Goal: Task Accomplishment & Management: Use online tool/utility

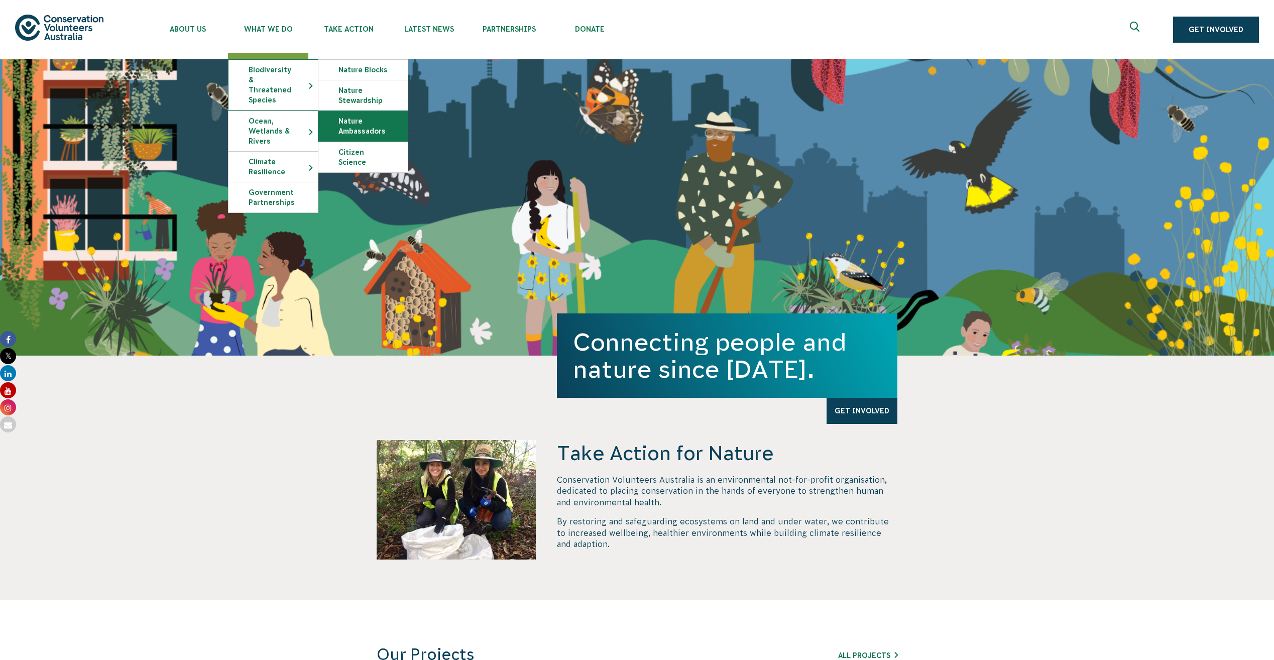
click at [380, 133] on link "Nature Ambassadors" at bounding box center [362, 126] width 89 height 30
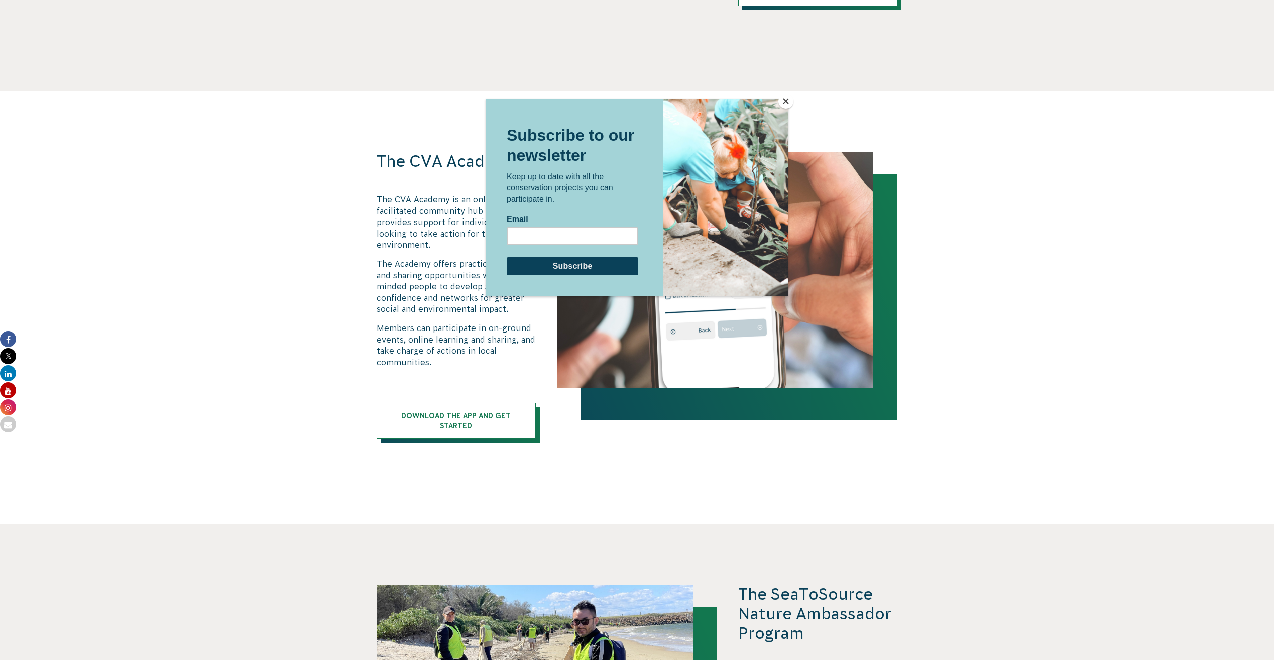
scroll to position [1105, 0]
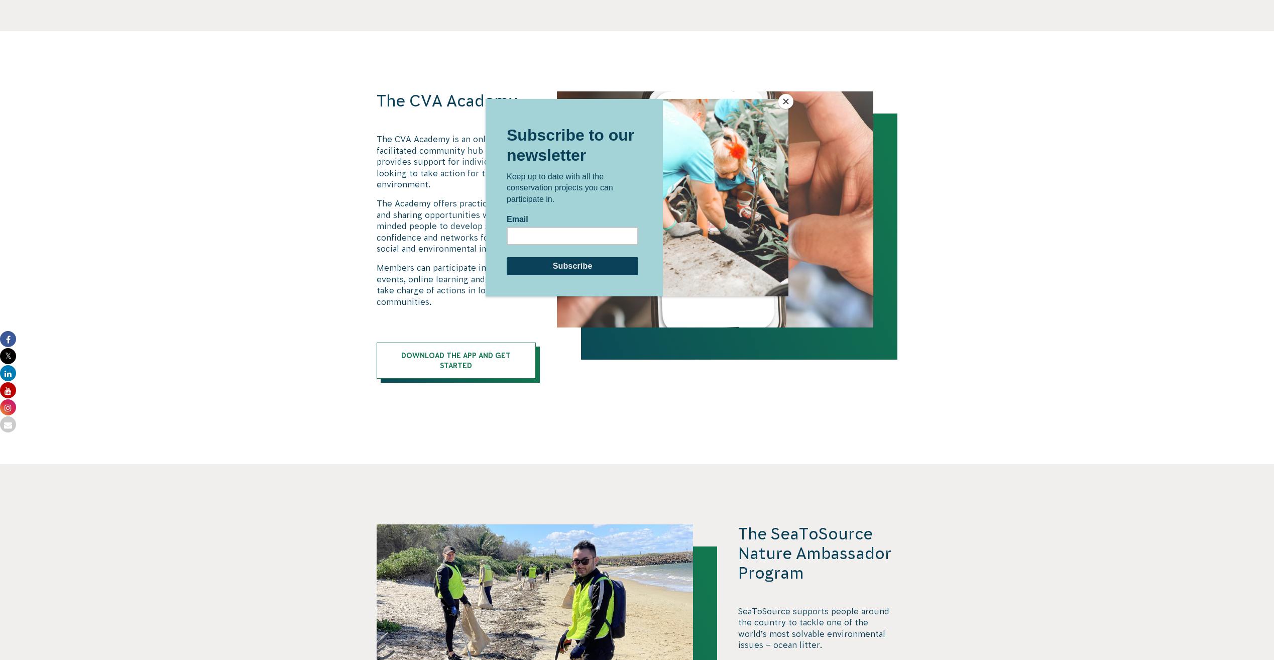
click at [789, 97] on button "Close" at bounding box center [786, 101] width 15 height 15
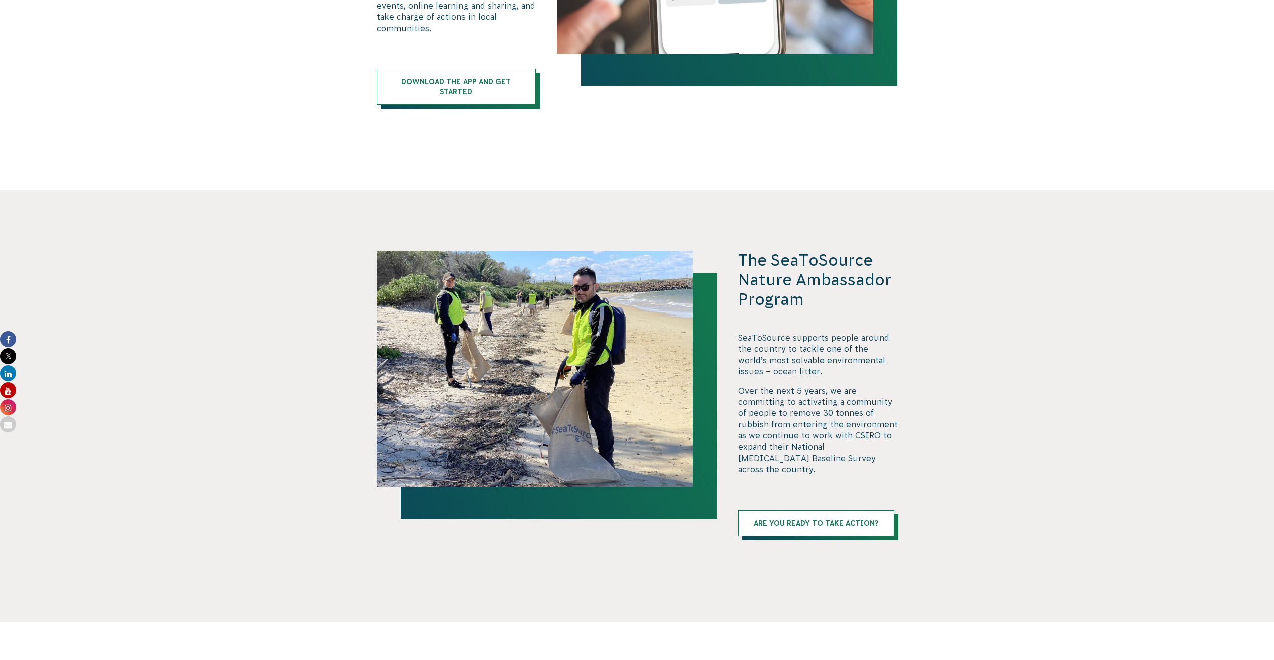
scroll to position [1607, 0]
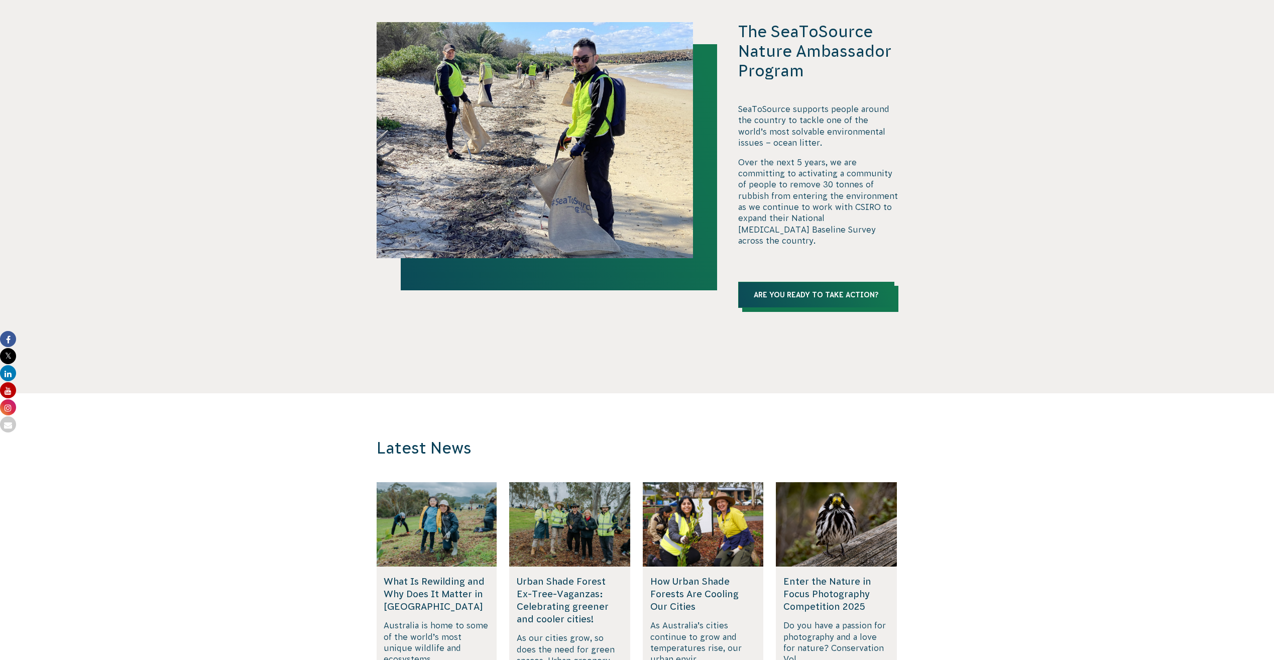
click at [812, 282] on link "Are you ready to take action?" at bounding box center [816, 295] width 156 height 26
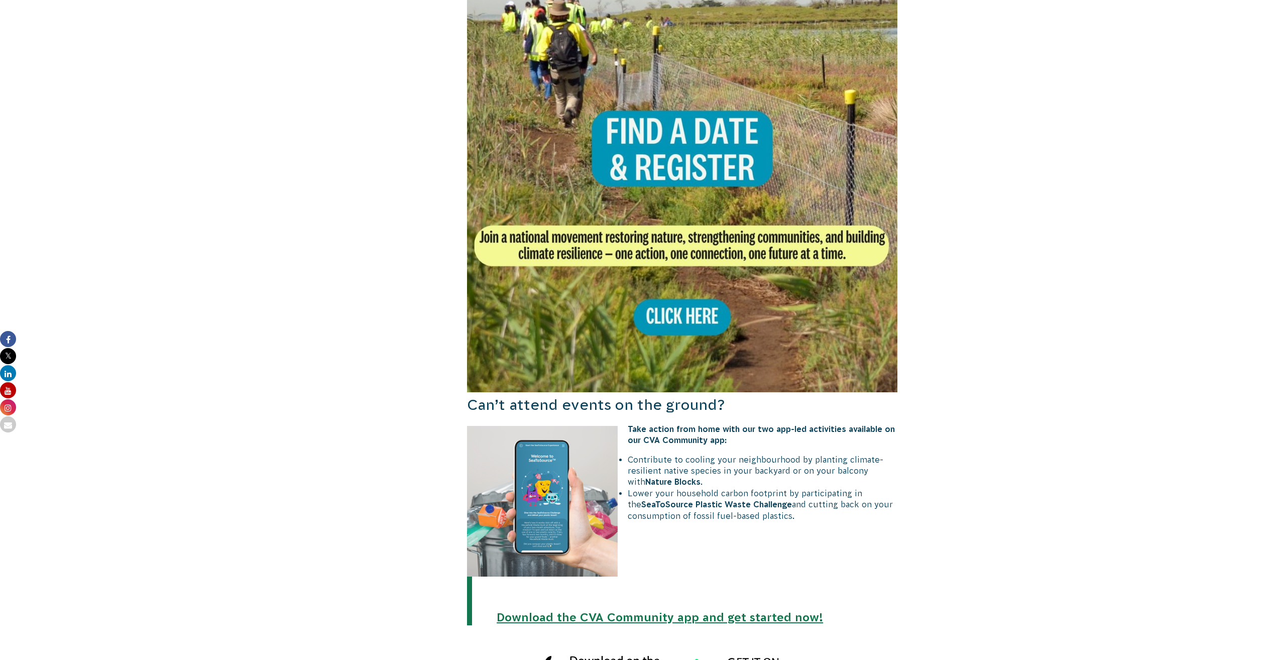
scroll to position [603, 0]
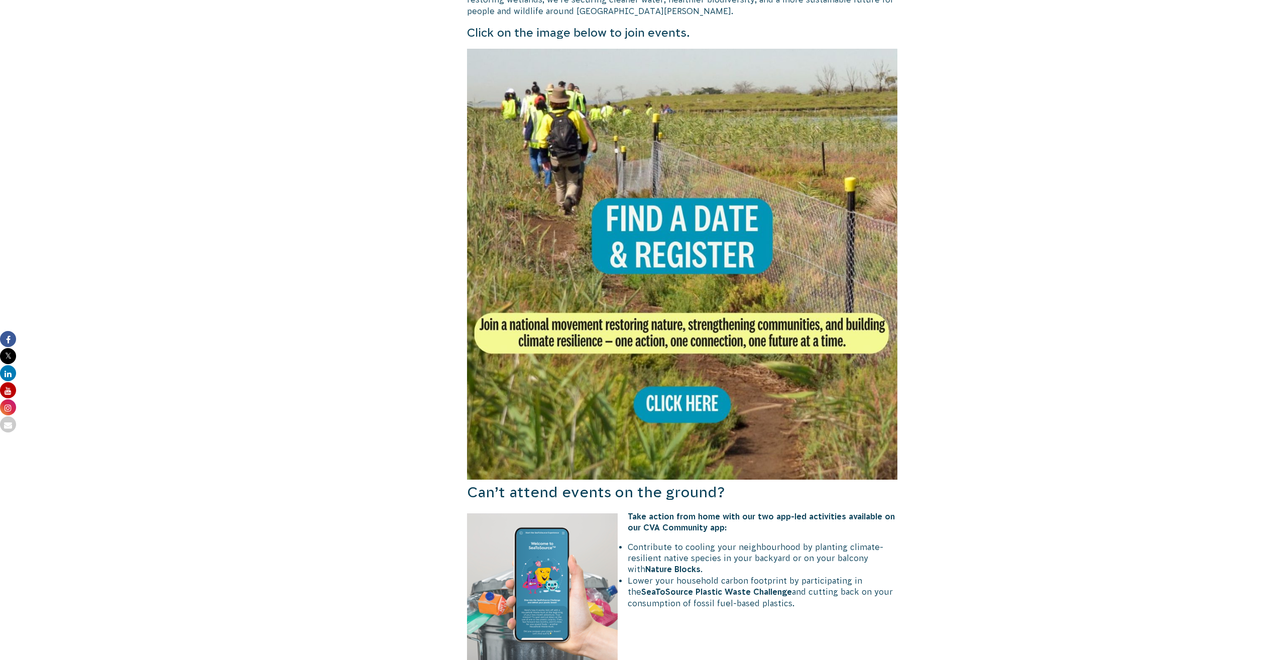
click at [703, 390] on img at bounding box center [682, 264] width 431 height 431
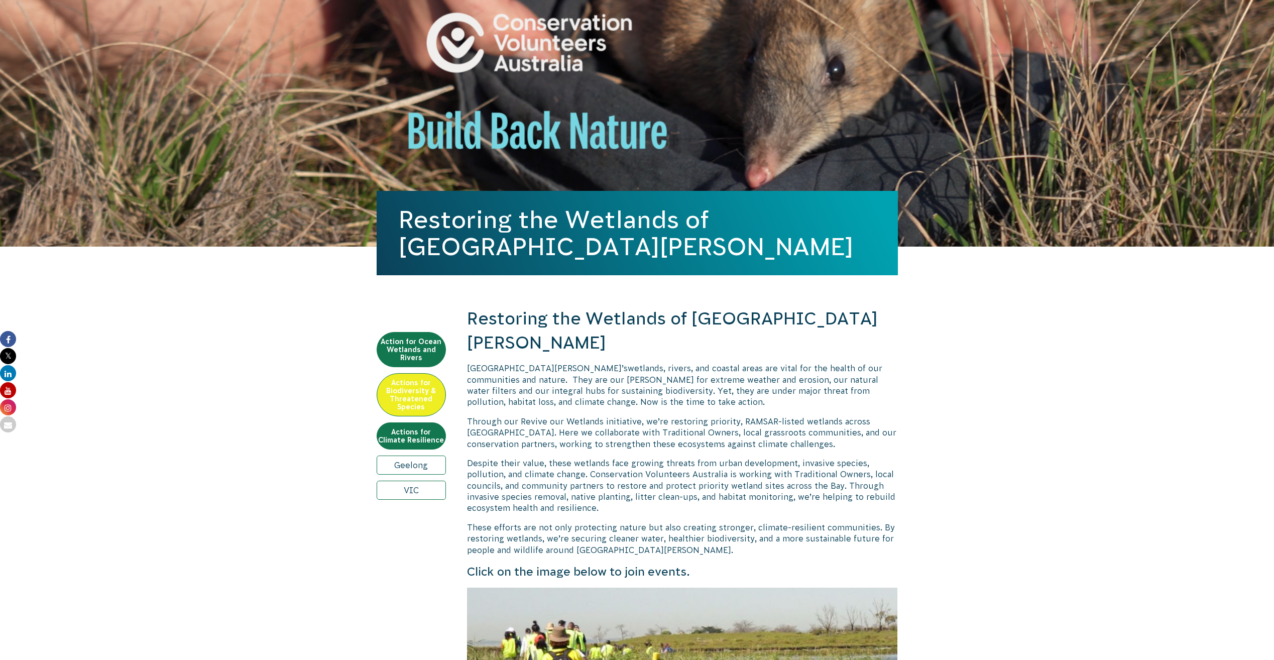
scroll to position [0, 0]
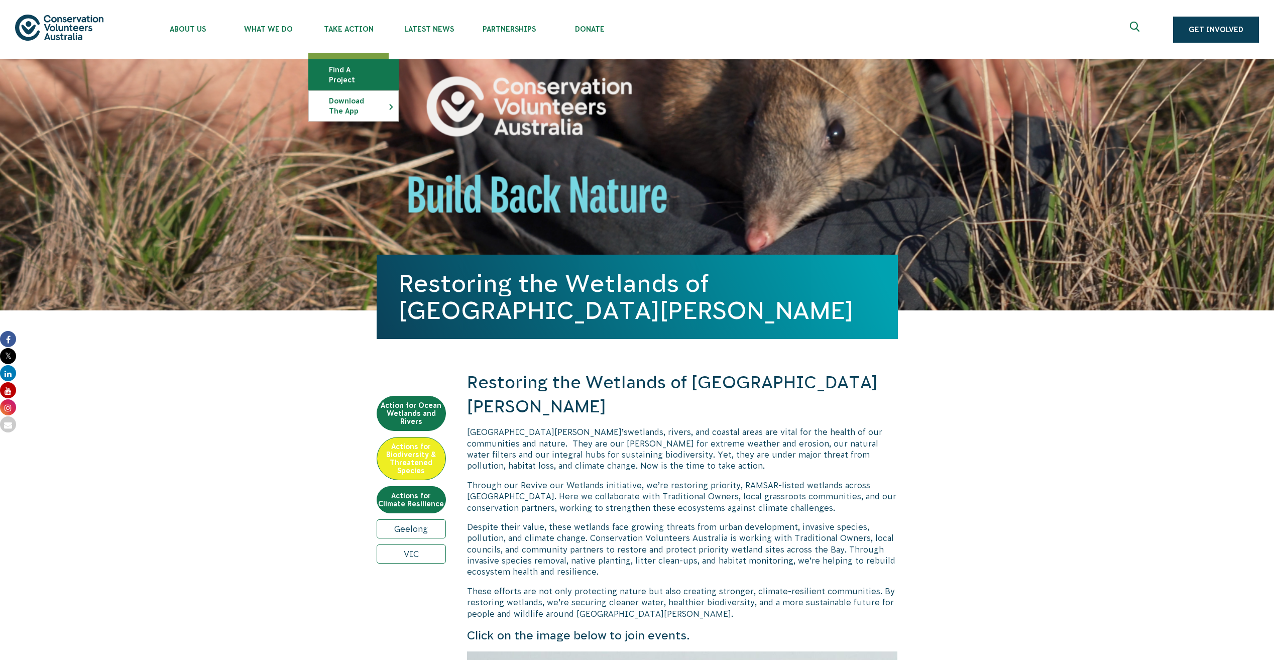
click at [374, 65] on link "Find a project" at bounding box center [353, 75] width 89 height 30
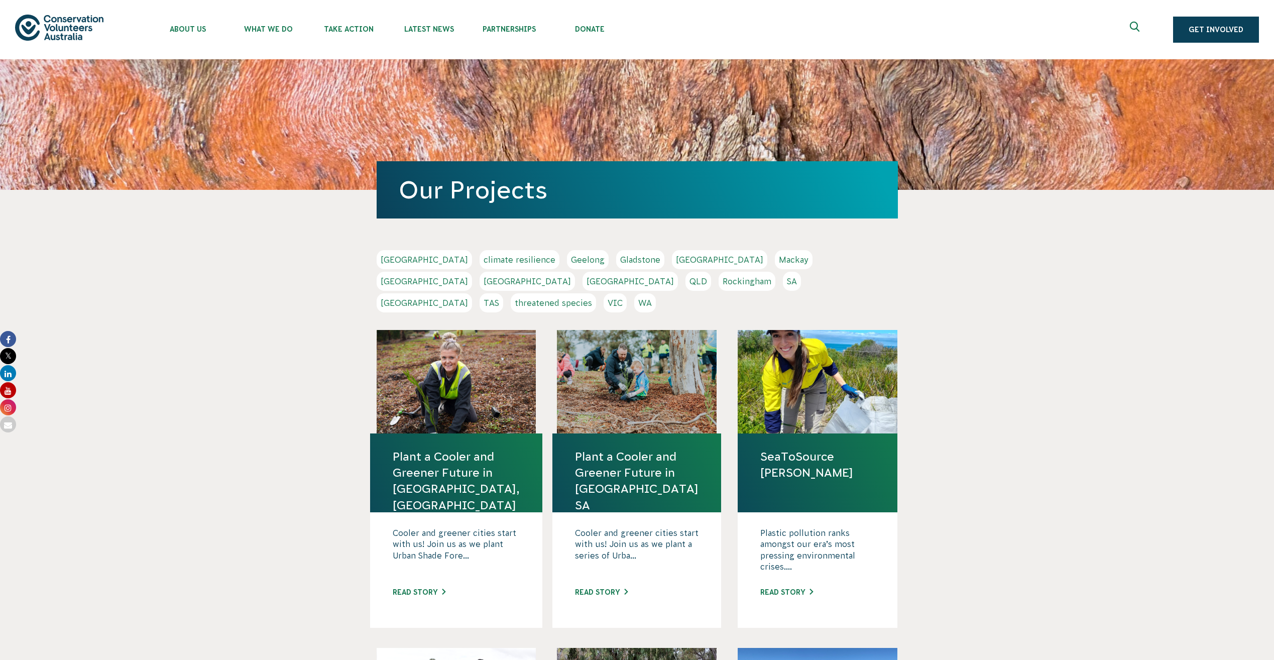
click at [472, 272] on link "Melbourne" at bounding box center [424, 281] width 95 height 19
click at [627, 293] on link "VIC" at bounding box center [615, 302] width 23 height 19
click at [575, 272] on link "NSW" at bounding box center [527, 281] width 95 height 19
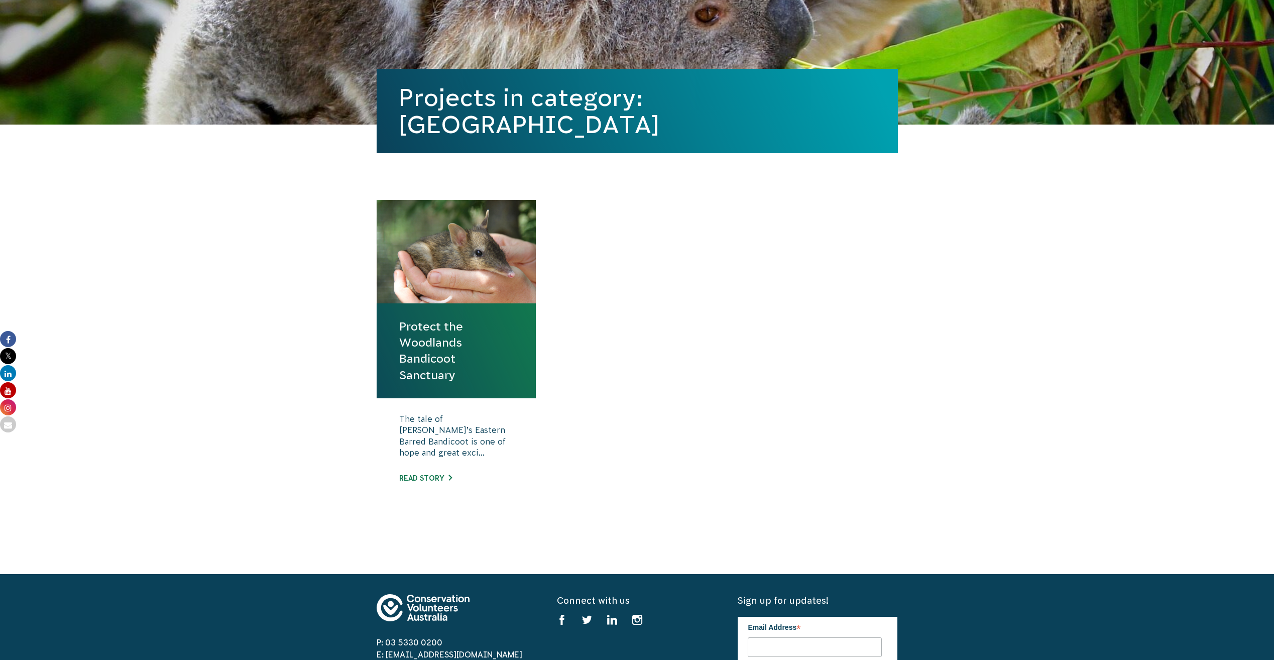
scroll to position [201, 0]
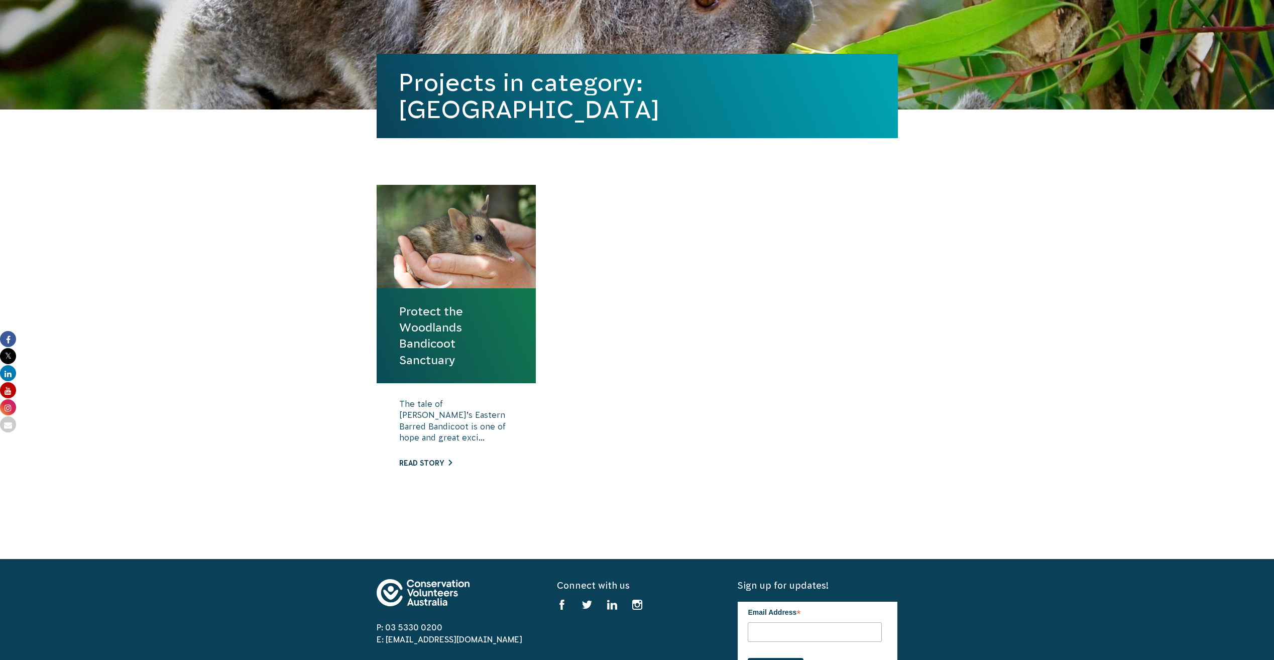
click at [429, 462] on link "Read story" at bounding box center [425, 463] width 53 height 8
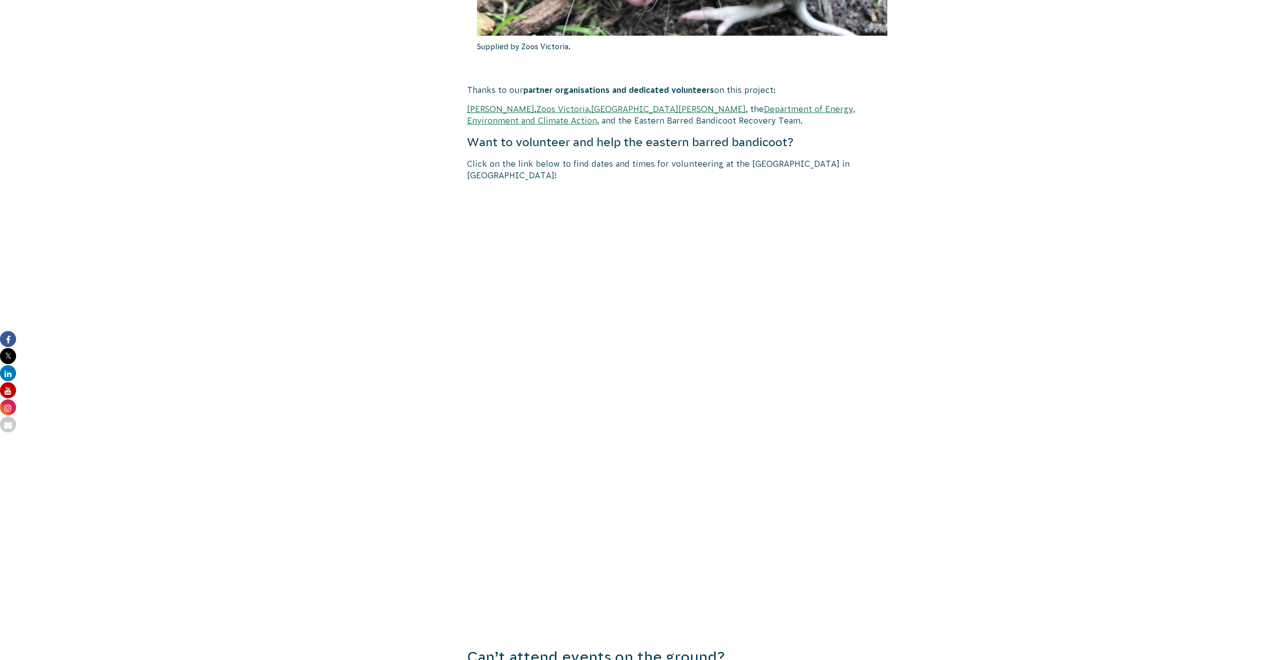
scroll to position [1808, 0]
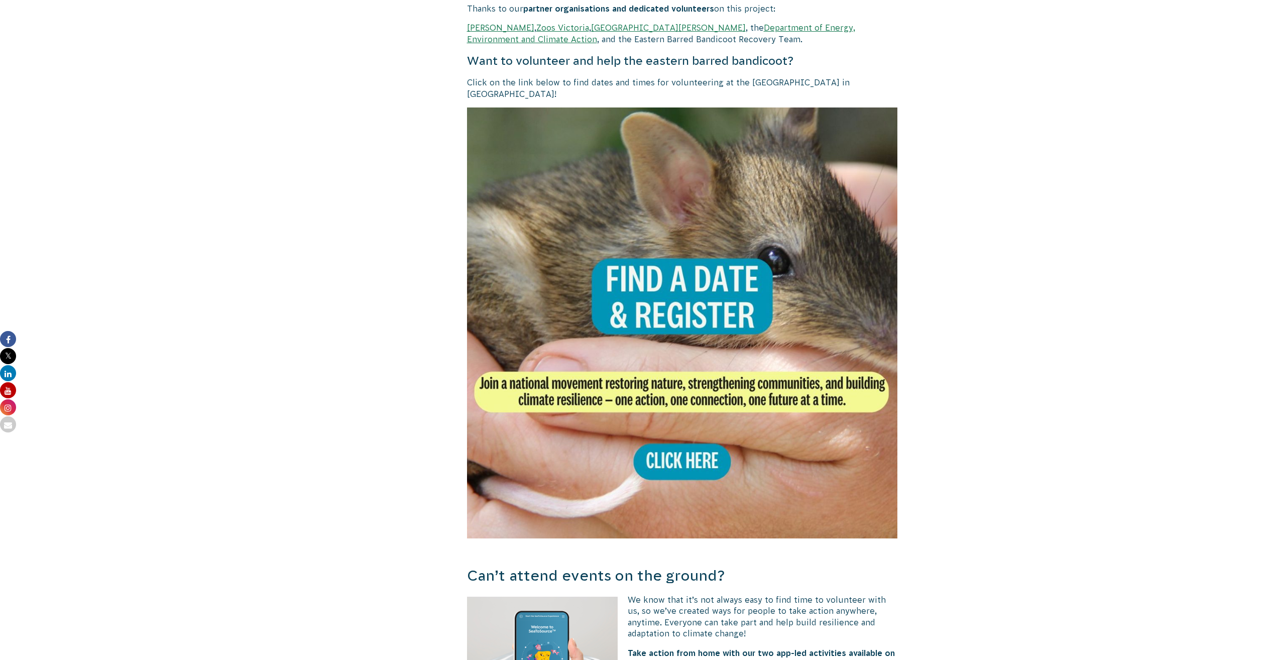
click at [682, 310] on img at bounding box center [682, 322] width 431 height 431
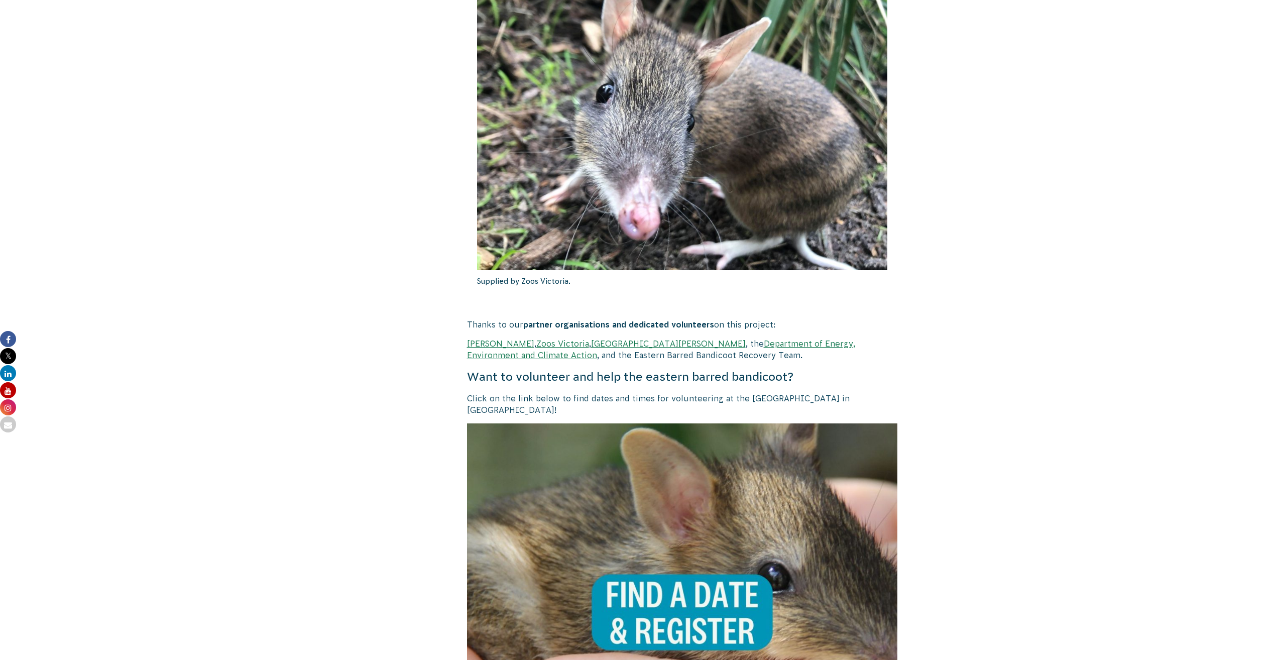
scroll to position [1708, 0]
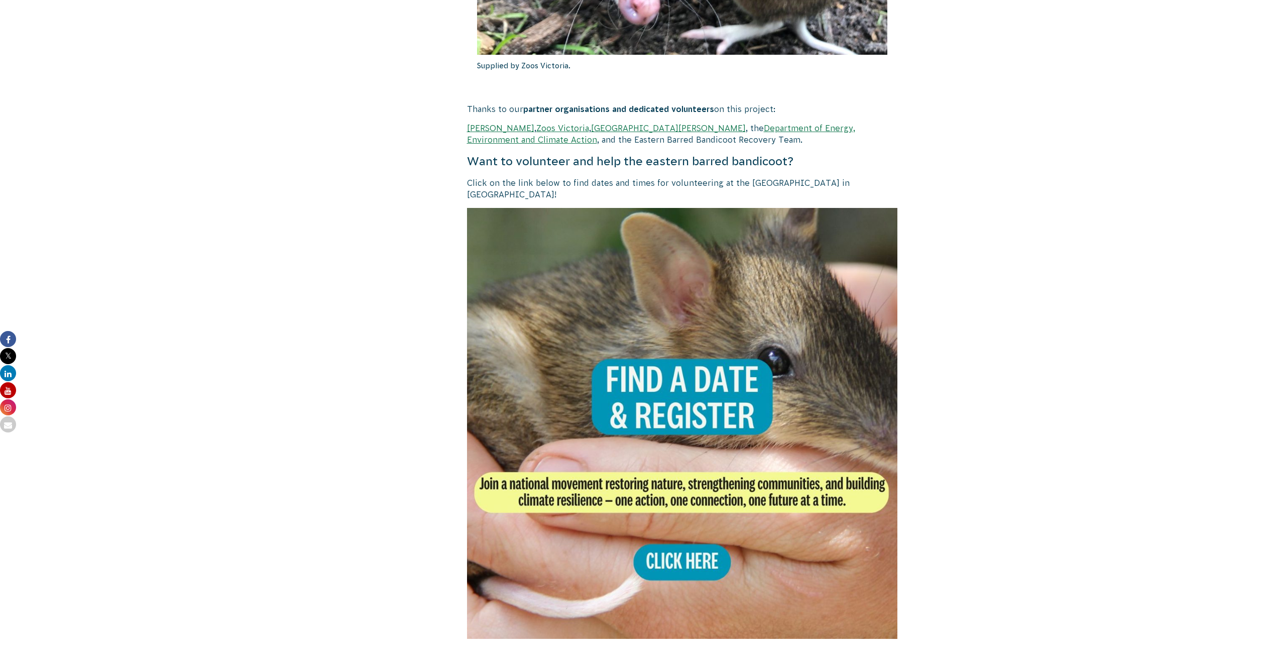
click at [691, 555] on img at bounding box center [682, 423] width 431 height 431
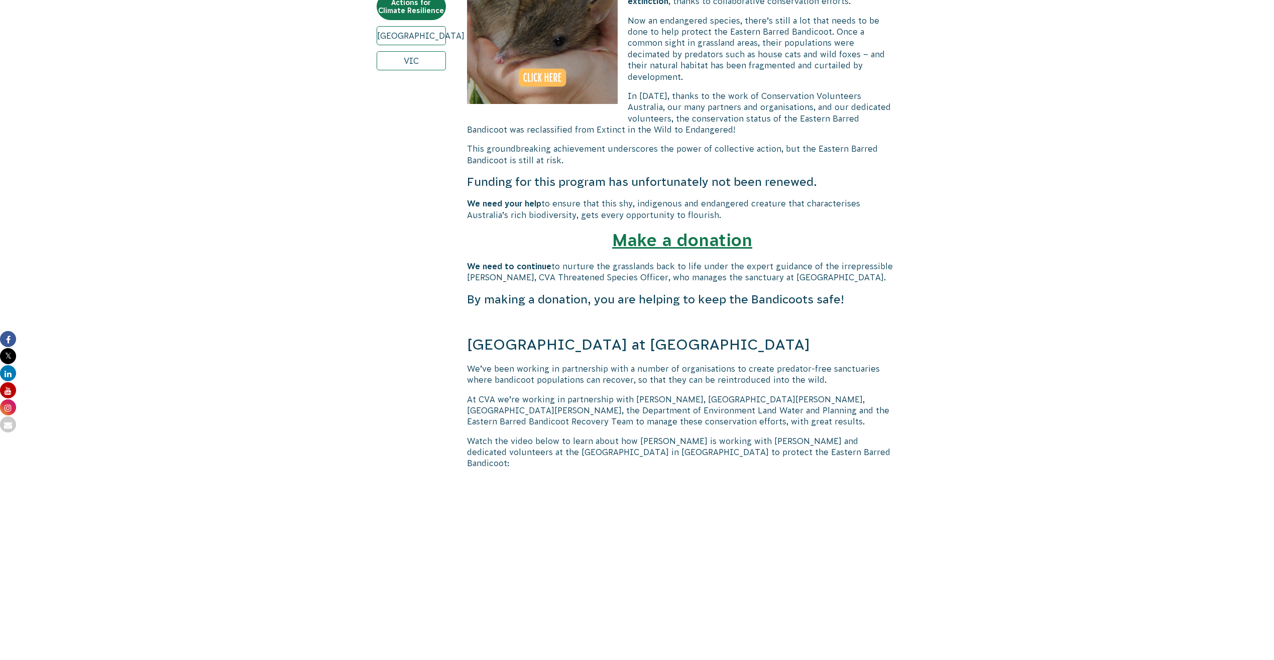
scroll to position [50, 0]
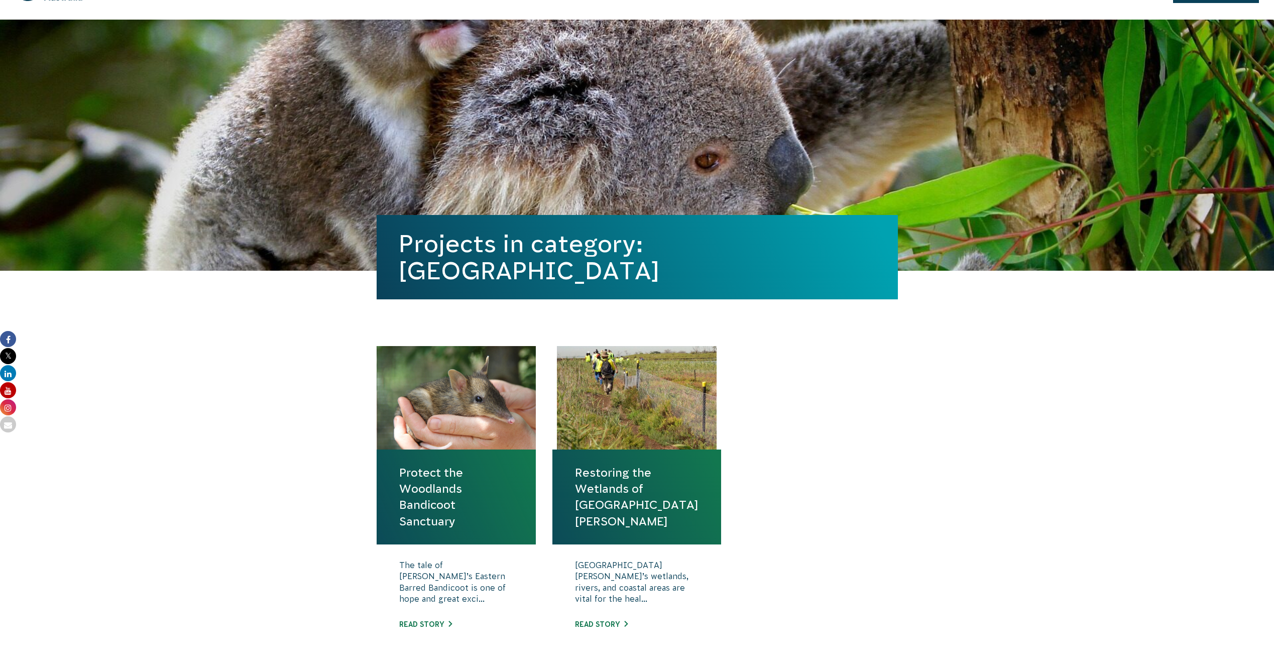
scroll to position [100, 0]
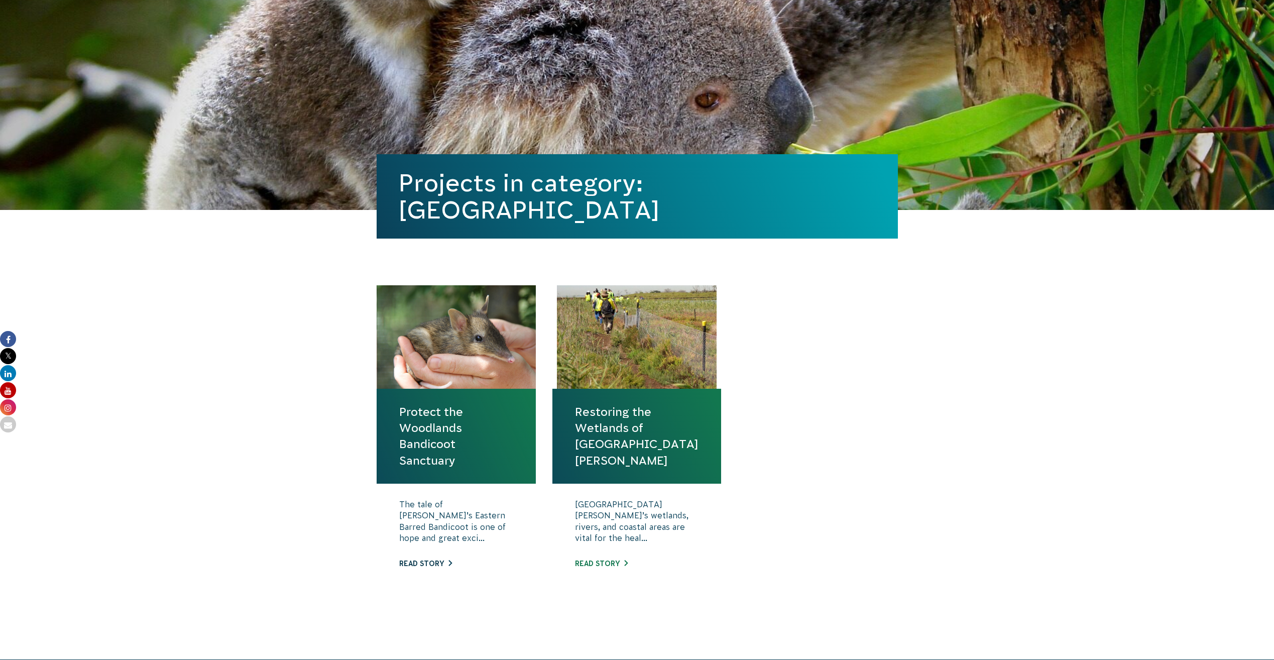
click at [439, 567] on link "Read story" at bounding box center [425, 564] width 53 height 8
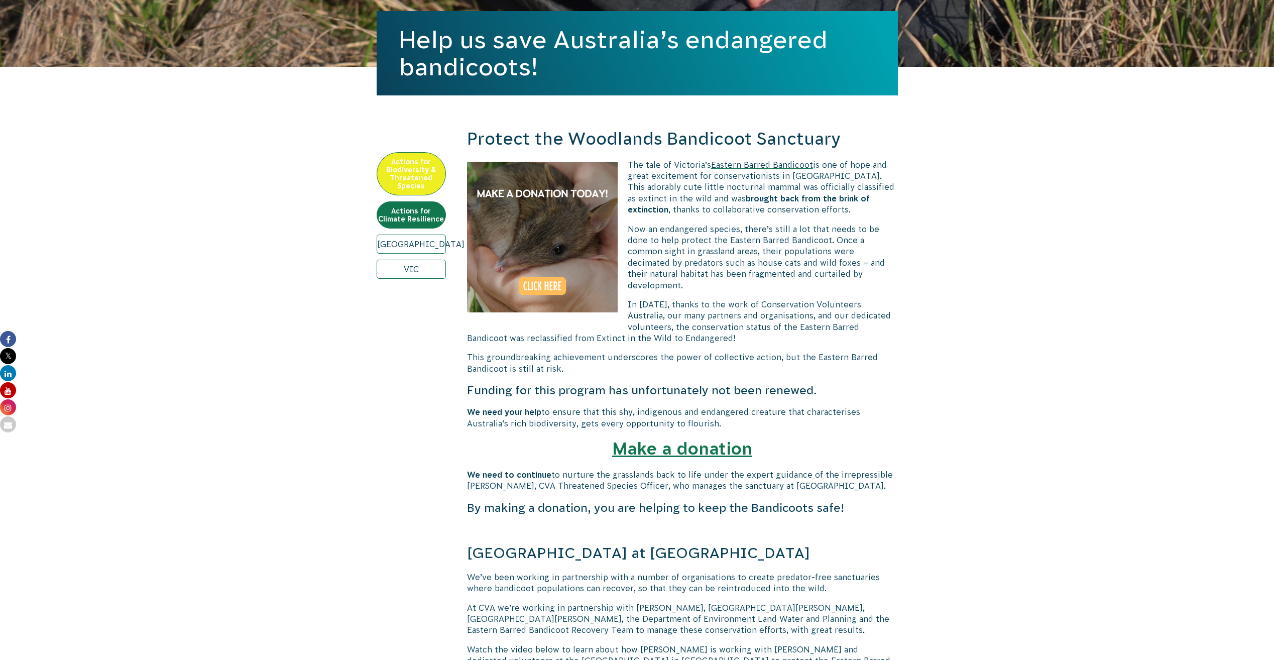
scroll to position [352, 0]
